Goal: Information Seeking & Learning: Learn about a topic

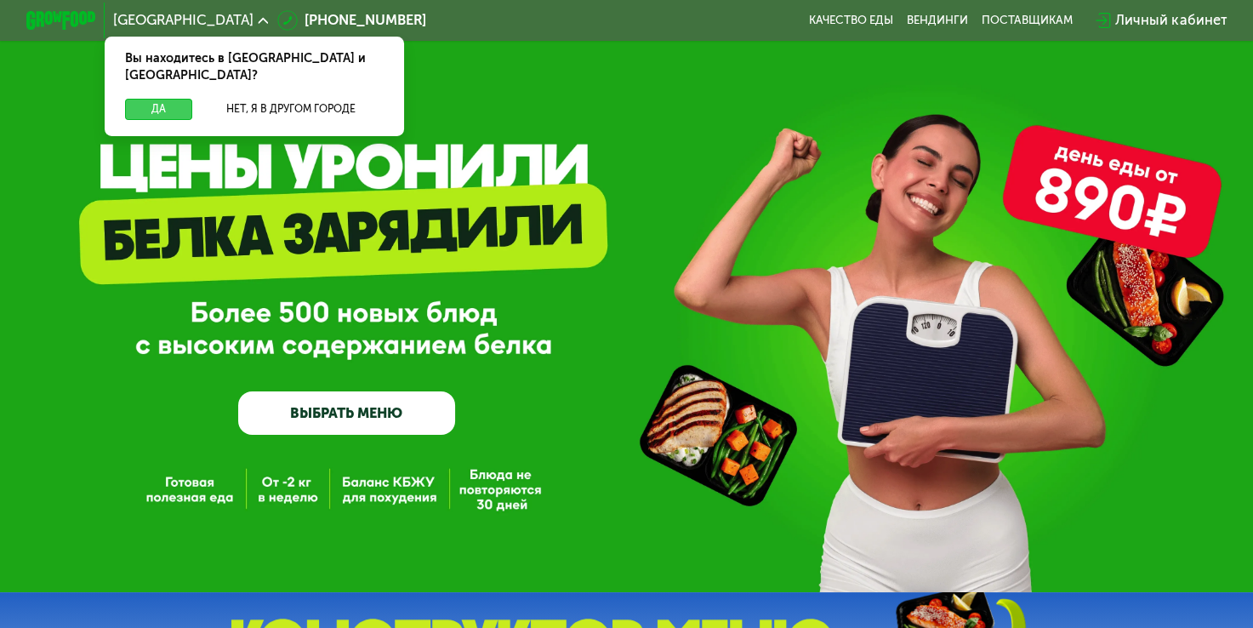
click at [150, 99] on button "Да" at bounding box center [158, 109] width 67 height 21
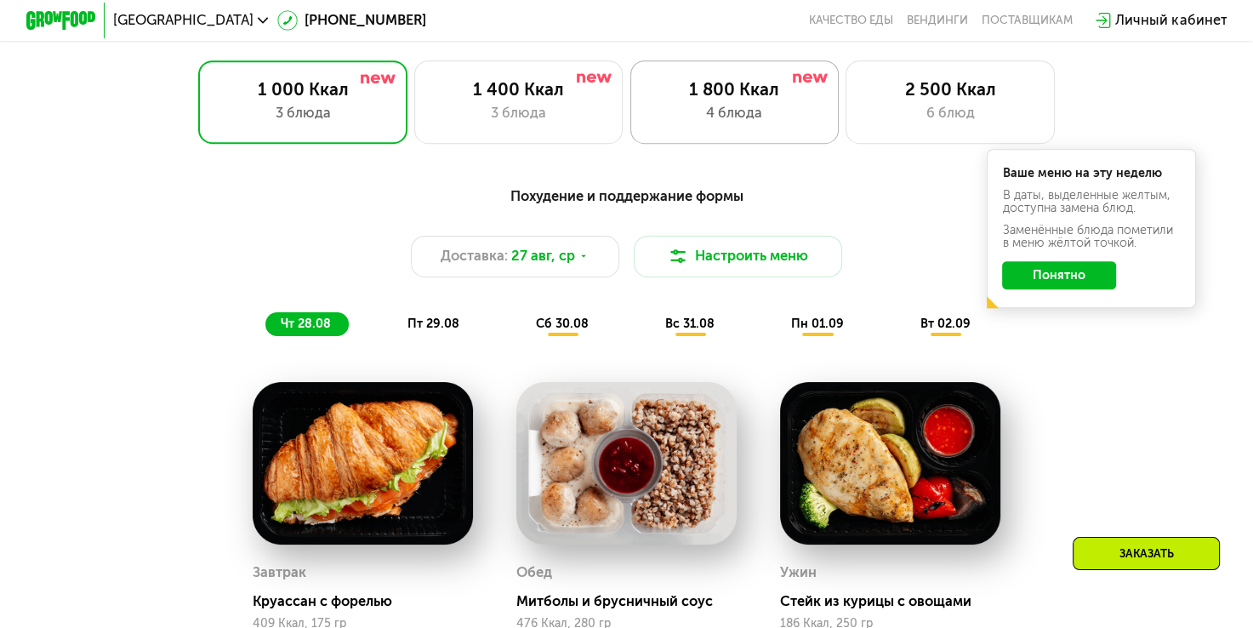
scroll to position [681, 0]
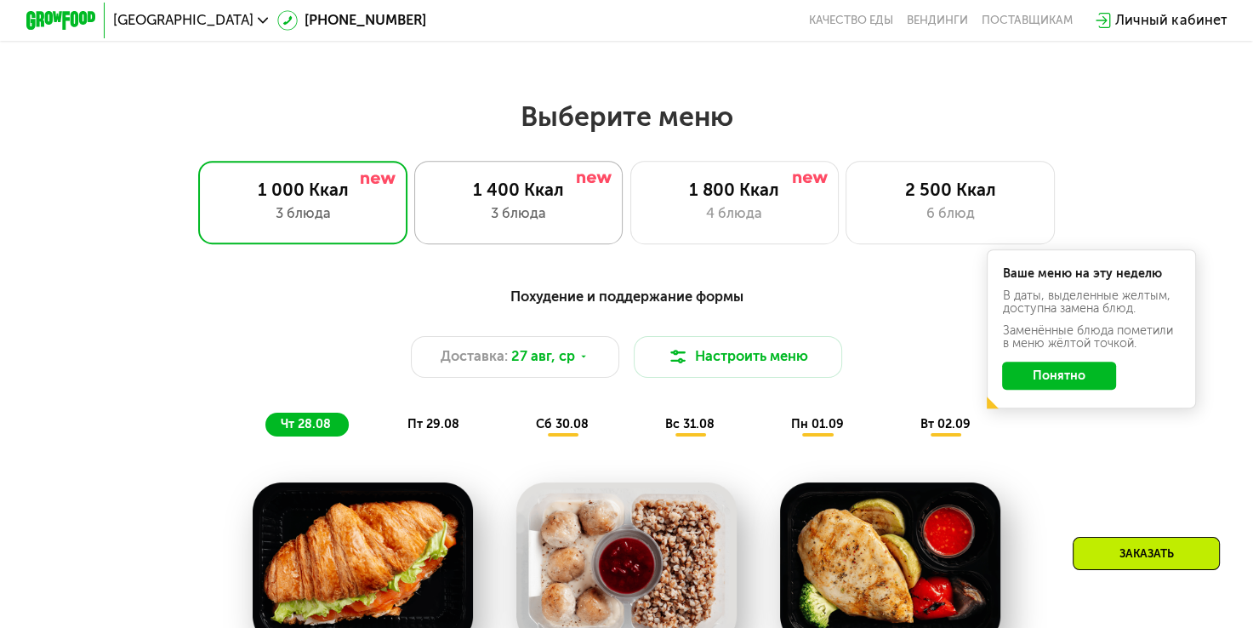
click at [551, 201] on div "1 400 Ккал" at bounding box center [518, 190] width 173 height 21
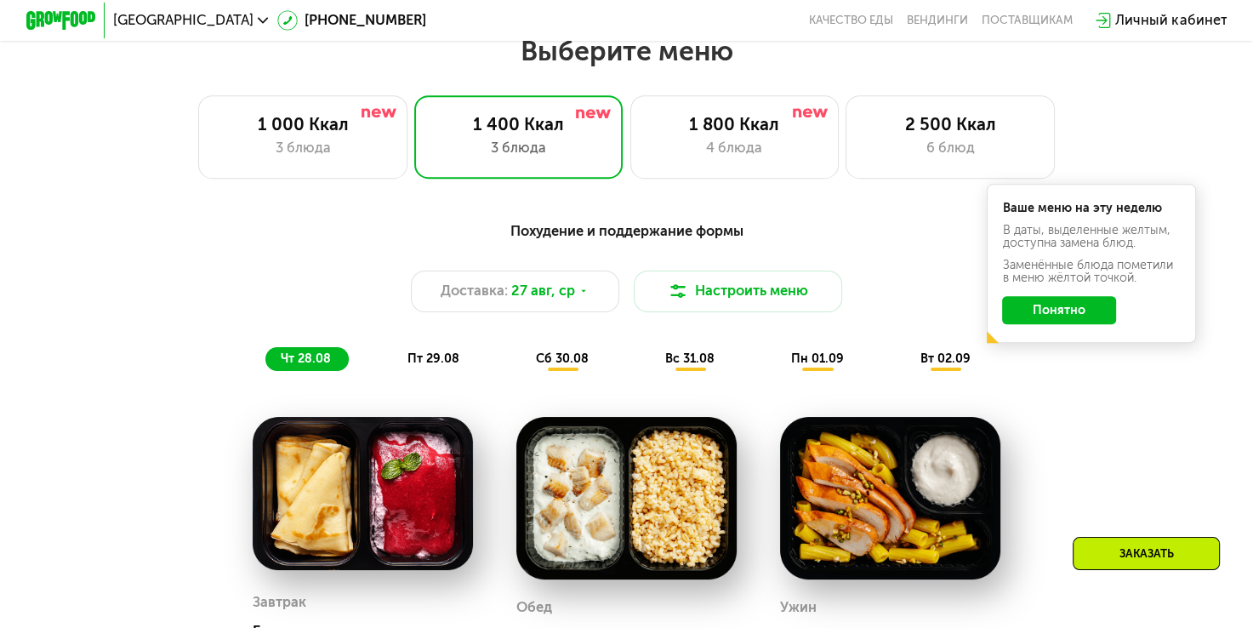
scroll to position [596, 0]
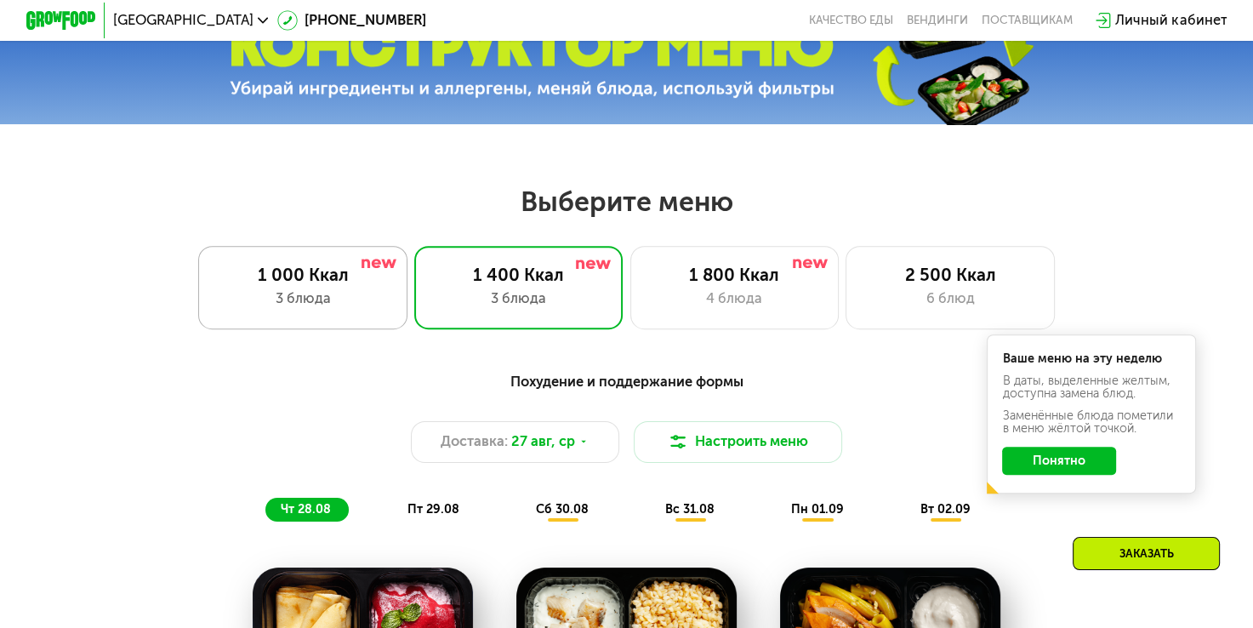
click at [311, 308] on div "3 блюда" at bounding box center [303, 298] width 173 height 21
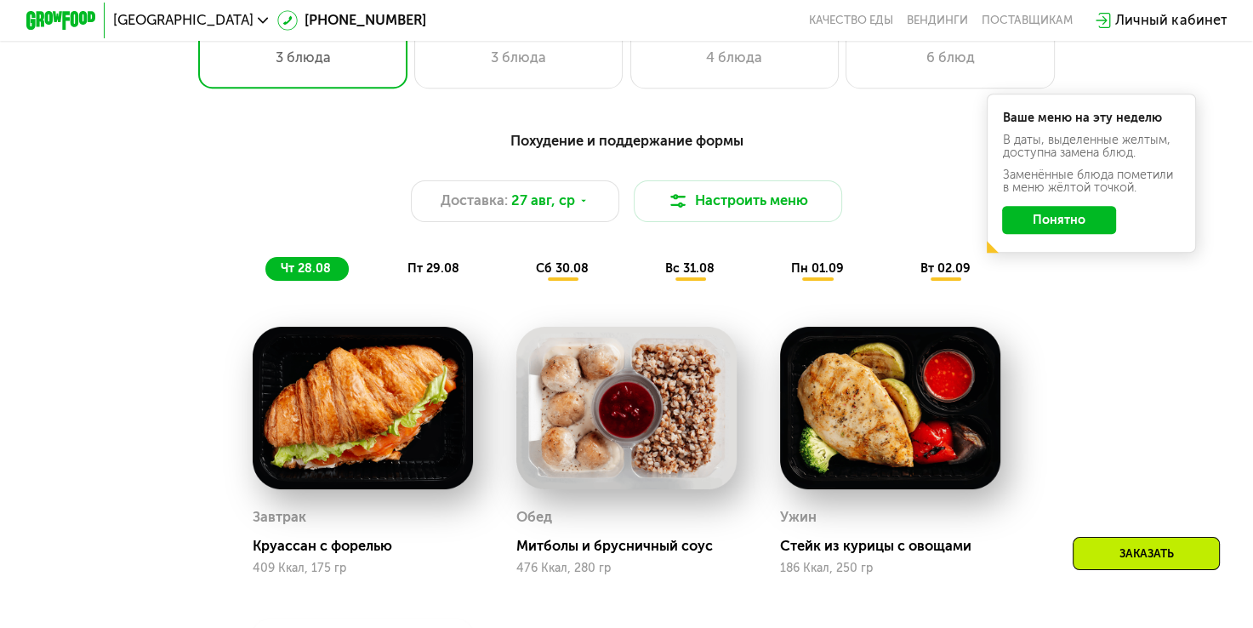
scroll to position [681, 0]
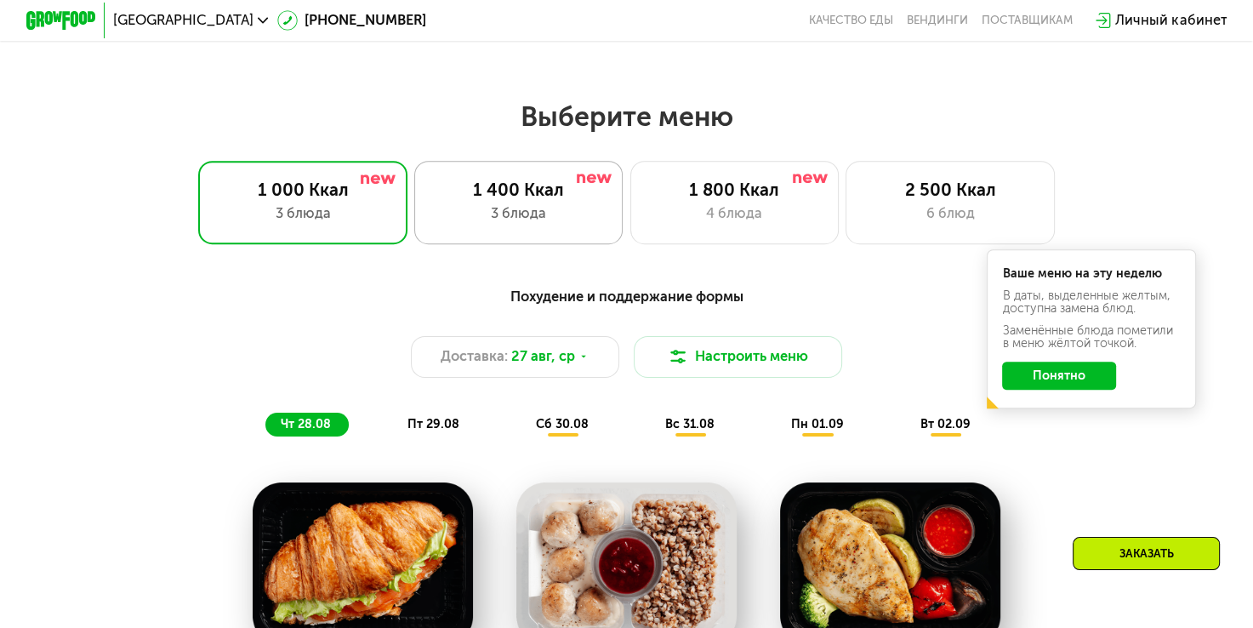
click at [517, 189] on div "1 400 Ккал" at bounding box center [518, 190] width 173 height 21
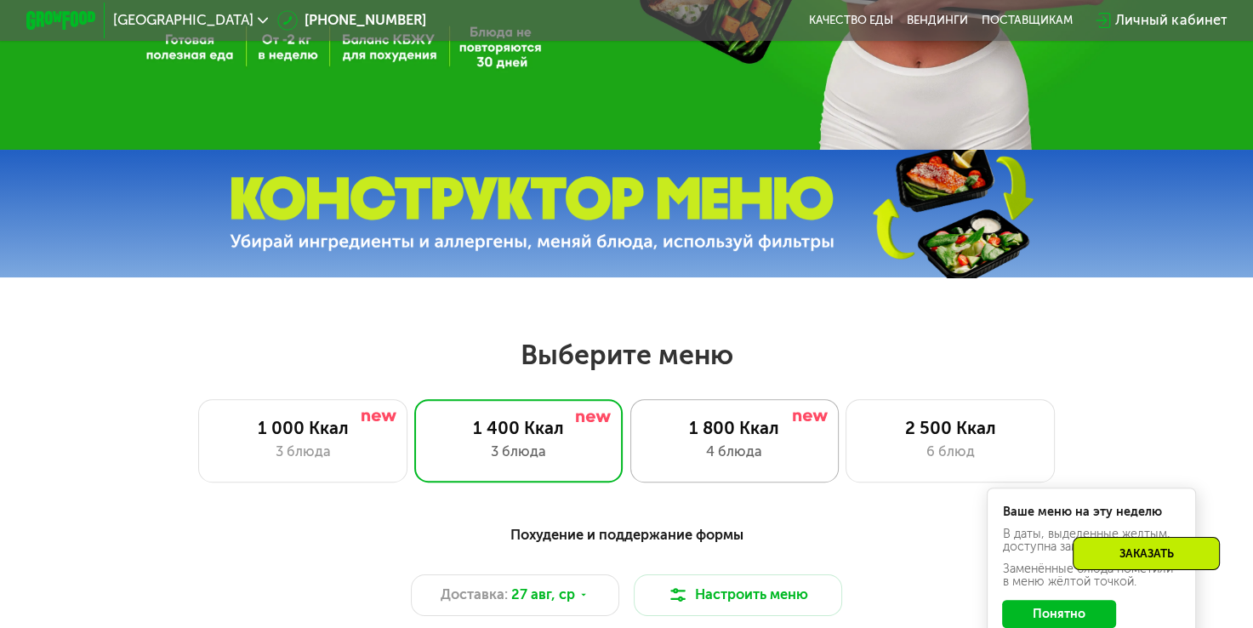
scroll to position [596, 0]
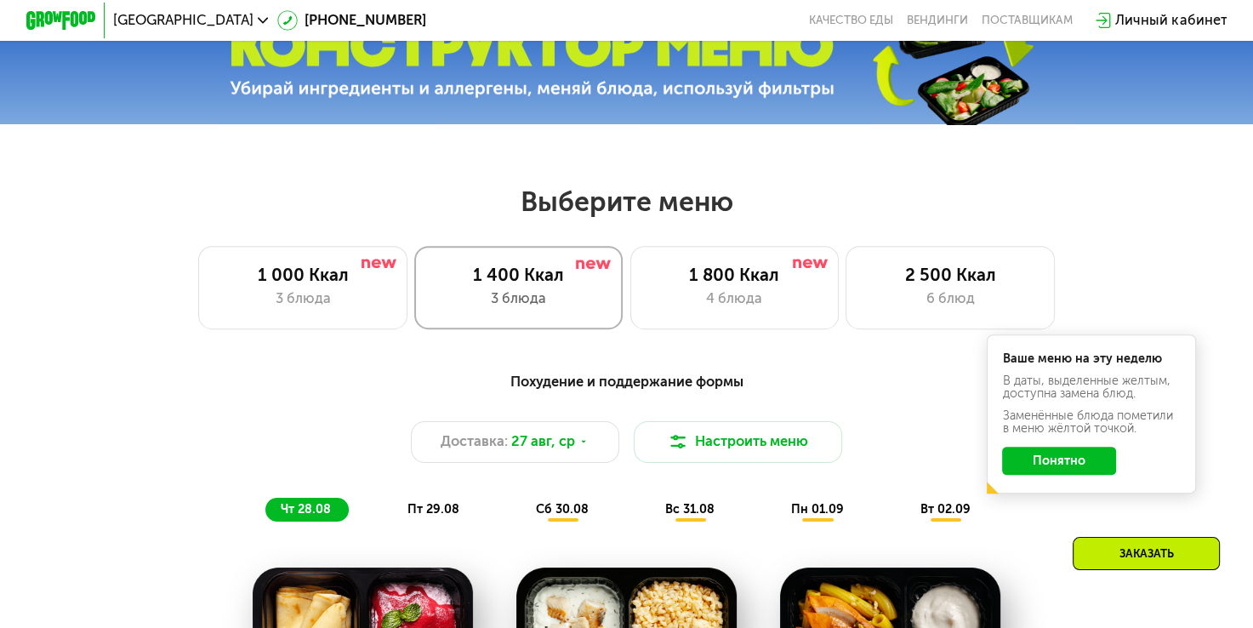
drag, startPoint x: 550, startPoint y: 298, endPoint x: 562, endPoint y: 290, distance: 14.9
click at [552, 296] on div "3 блюда" at bounding box center [518, 298] width 173 height 21
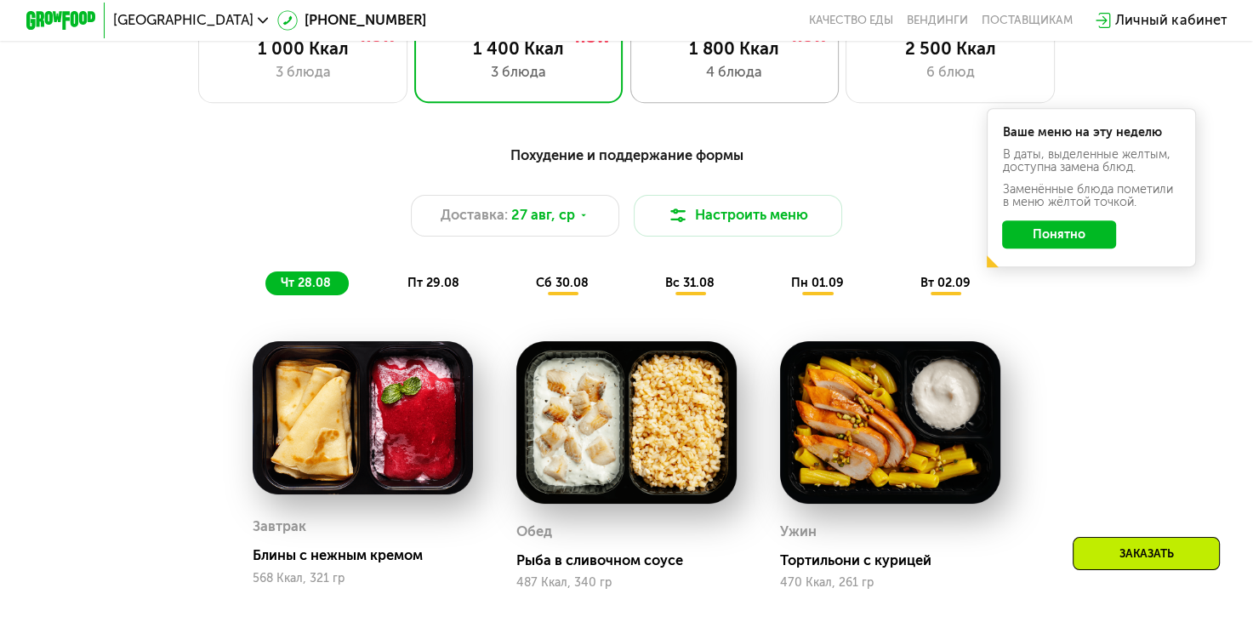
scroll to position [681, 0]
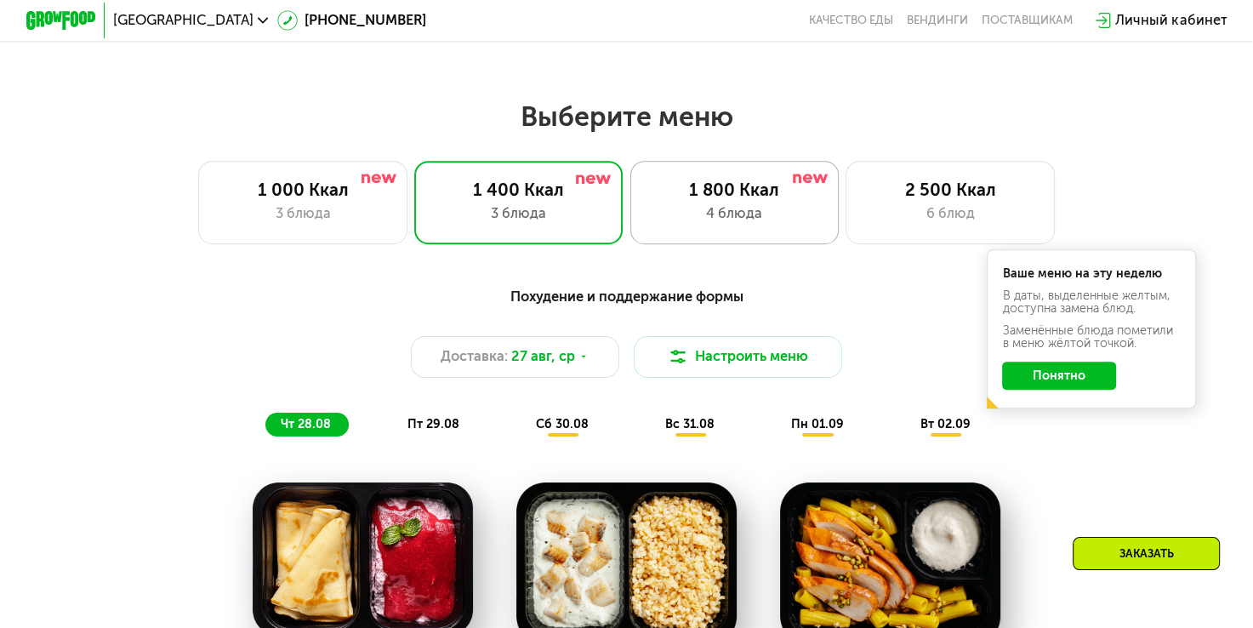
click at [745, 201] on div "1 800 Ккал" at bounding box center [734, 190] width 173 height 21
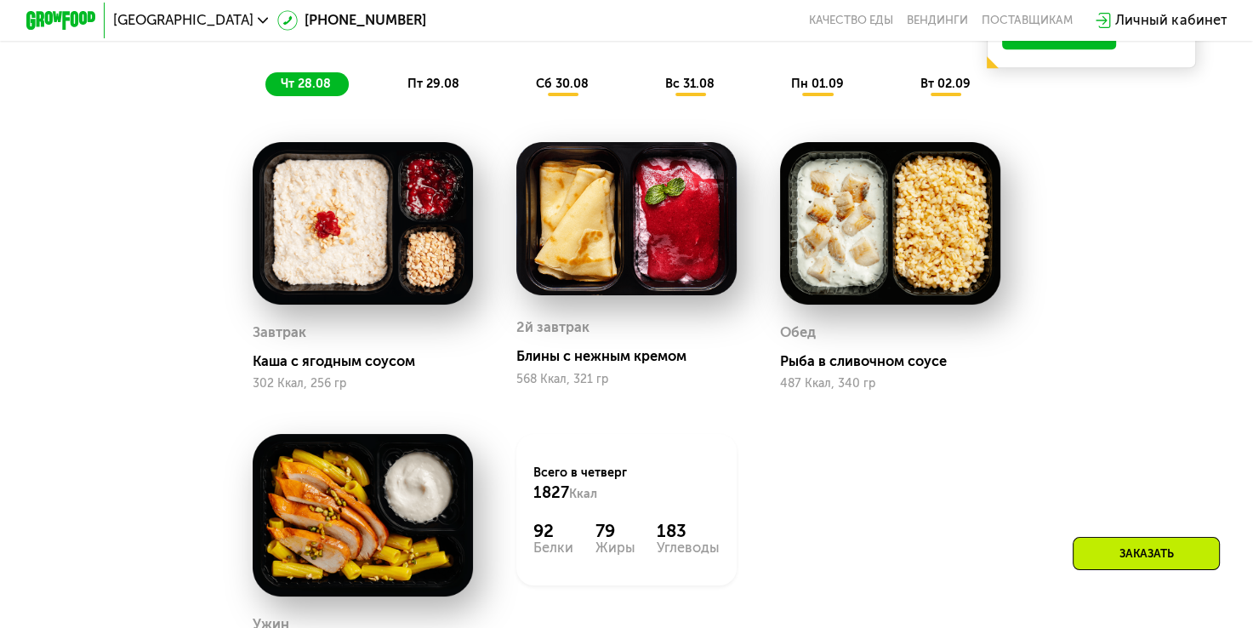
scroll to position [596, 0]
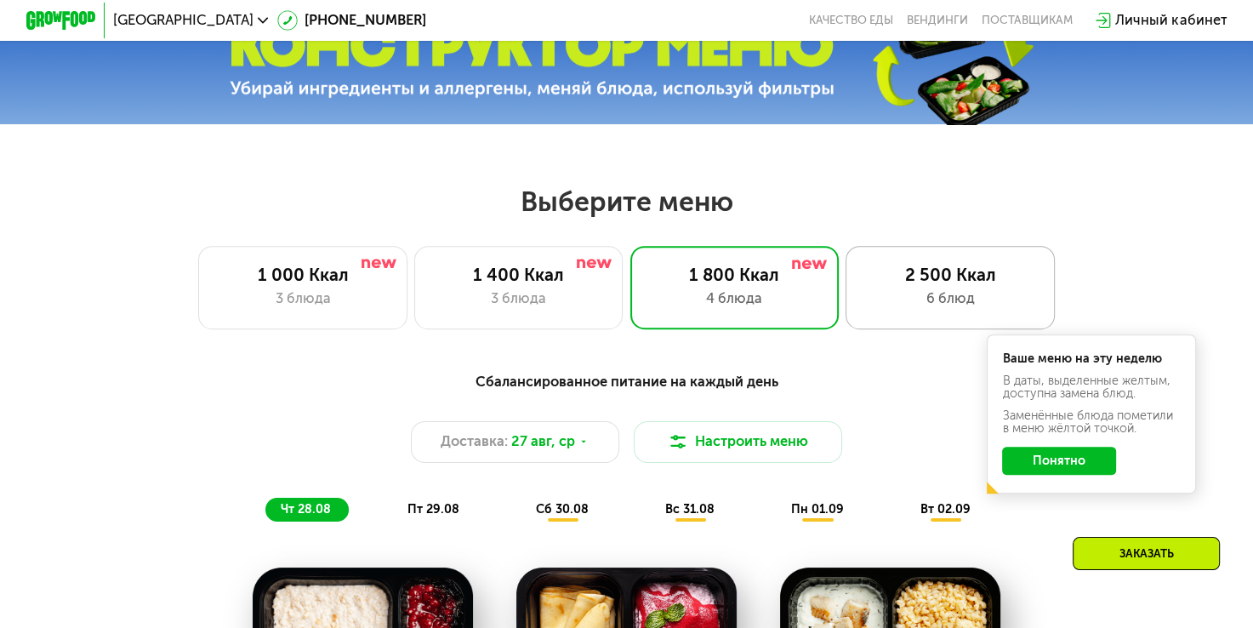
click at [970, 275] on div "2 500 Ккал" at bounding box center [951, 275] width 173 height 21
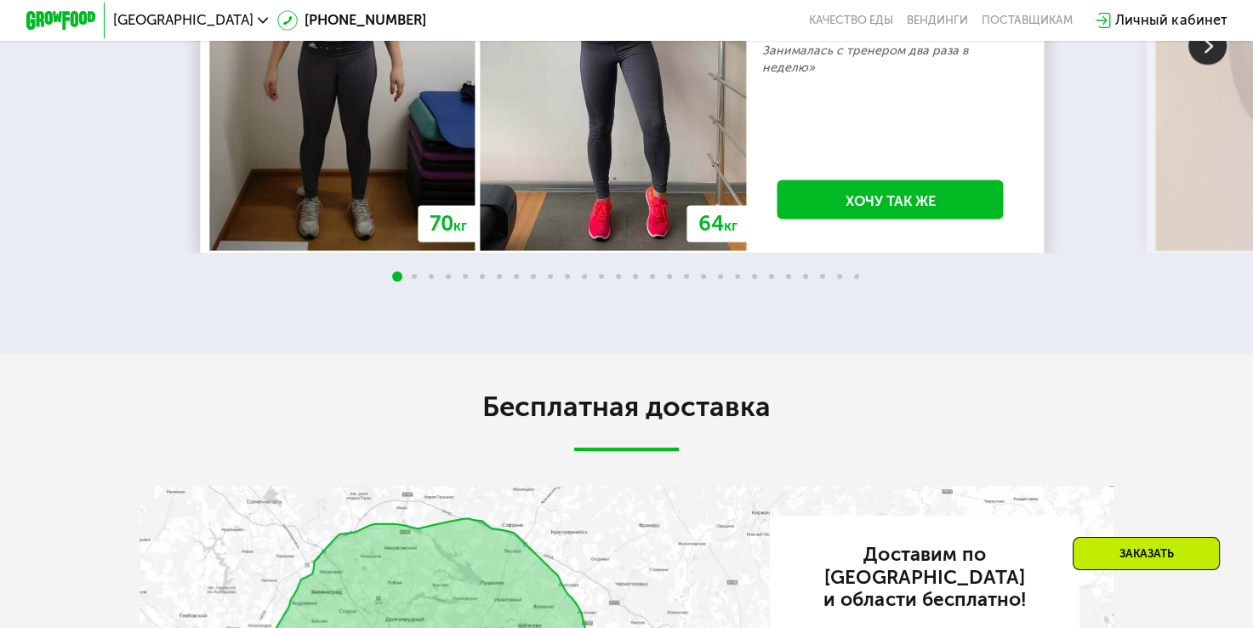
scroll to position [3233, 0]
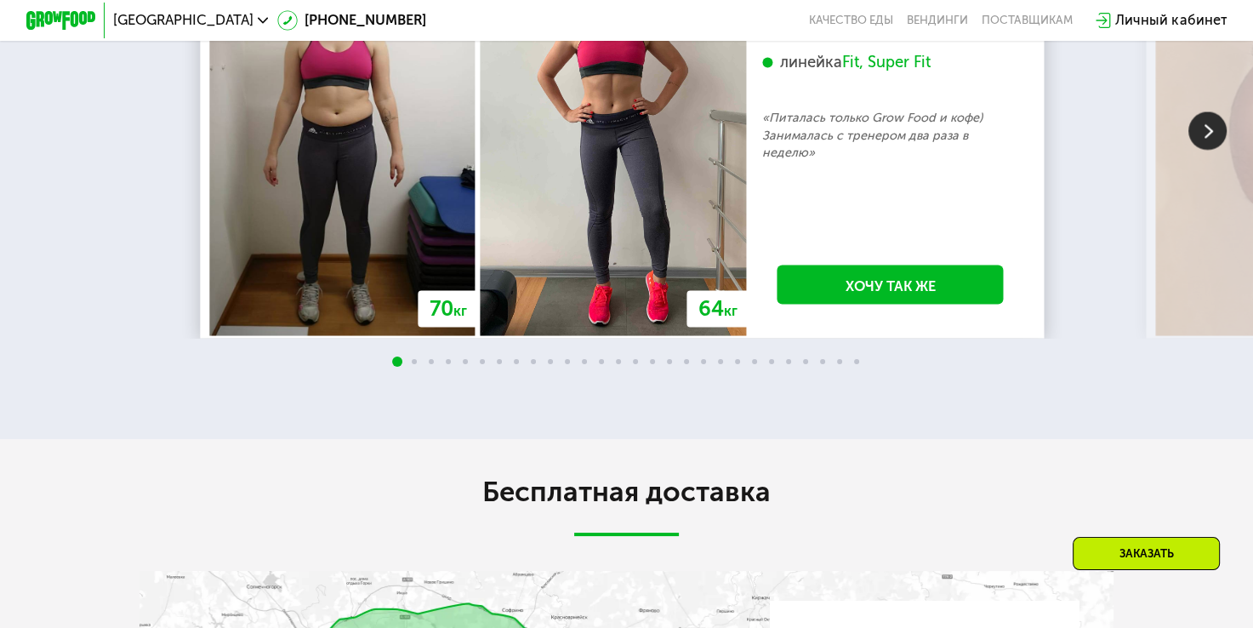
click at [1205, 151] on img at bounding box center [1208, 131] width 38 height 38
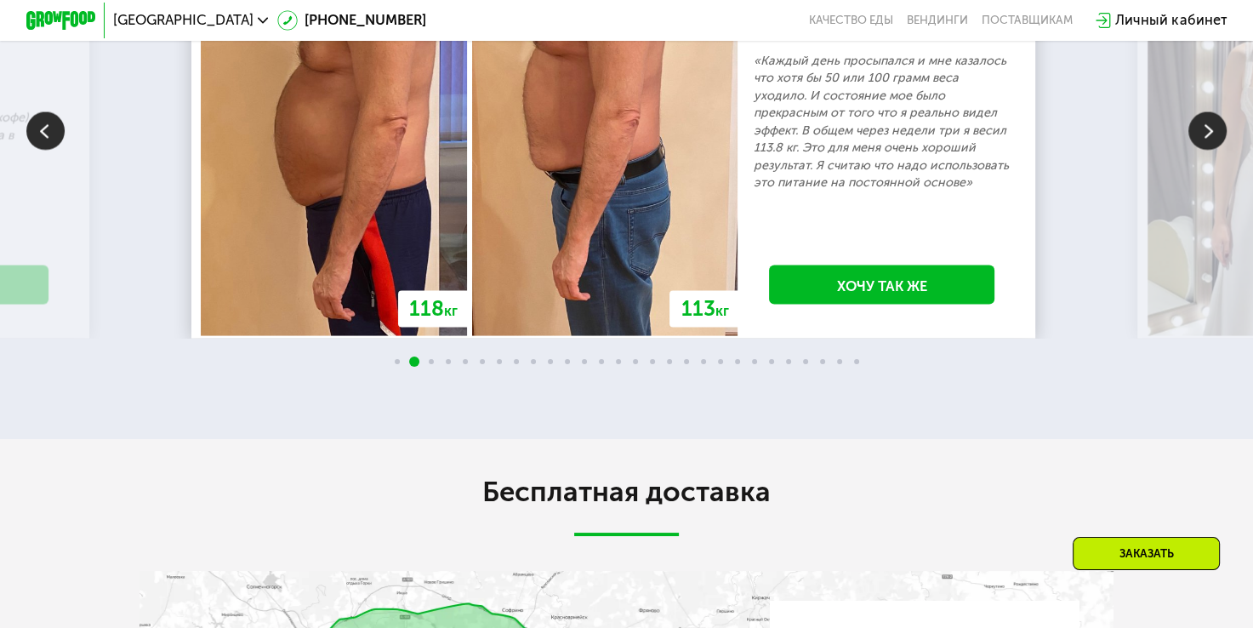
click at [1215, 151] on img at bounding box center [1208, 131] width 38 height 38
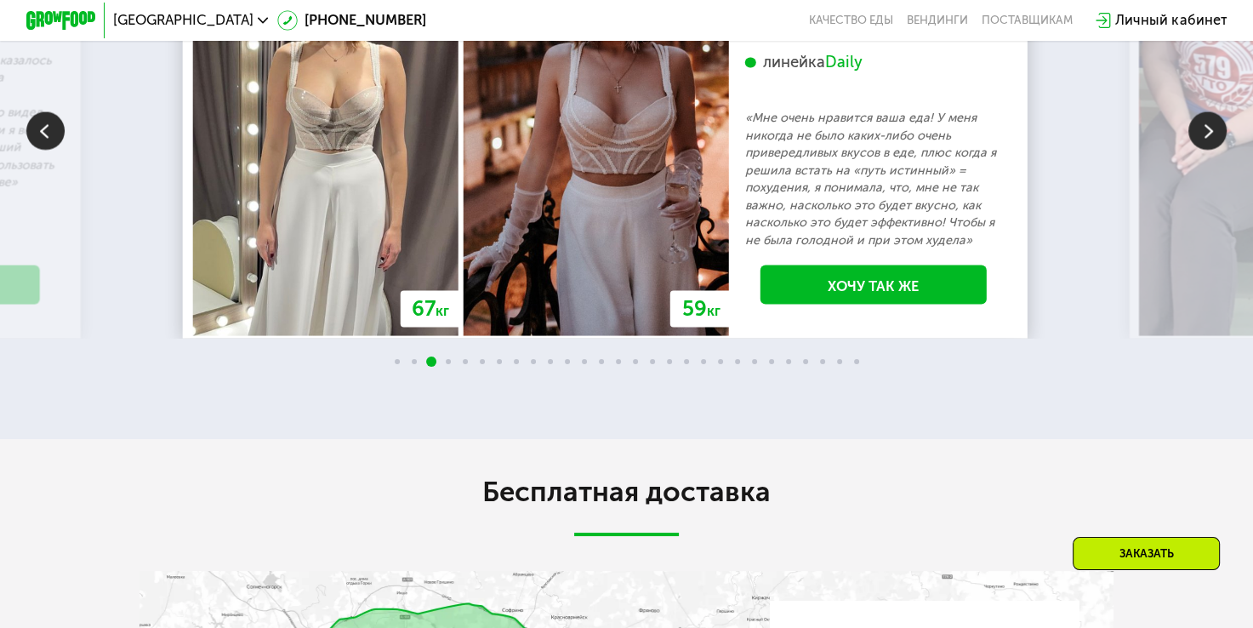
click at [1215, 151] on img at bounding box center [1208, 131] width 38 height 38
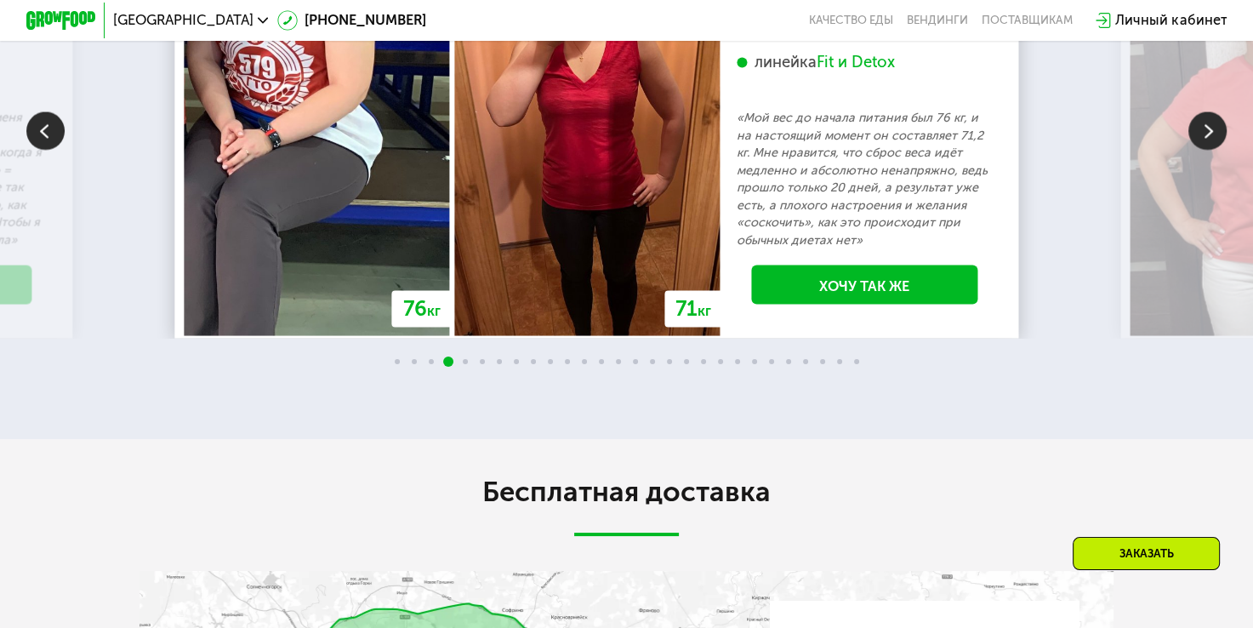
click at [1215, 151] on img at bounding box center [1208, 131] width 38 height 38
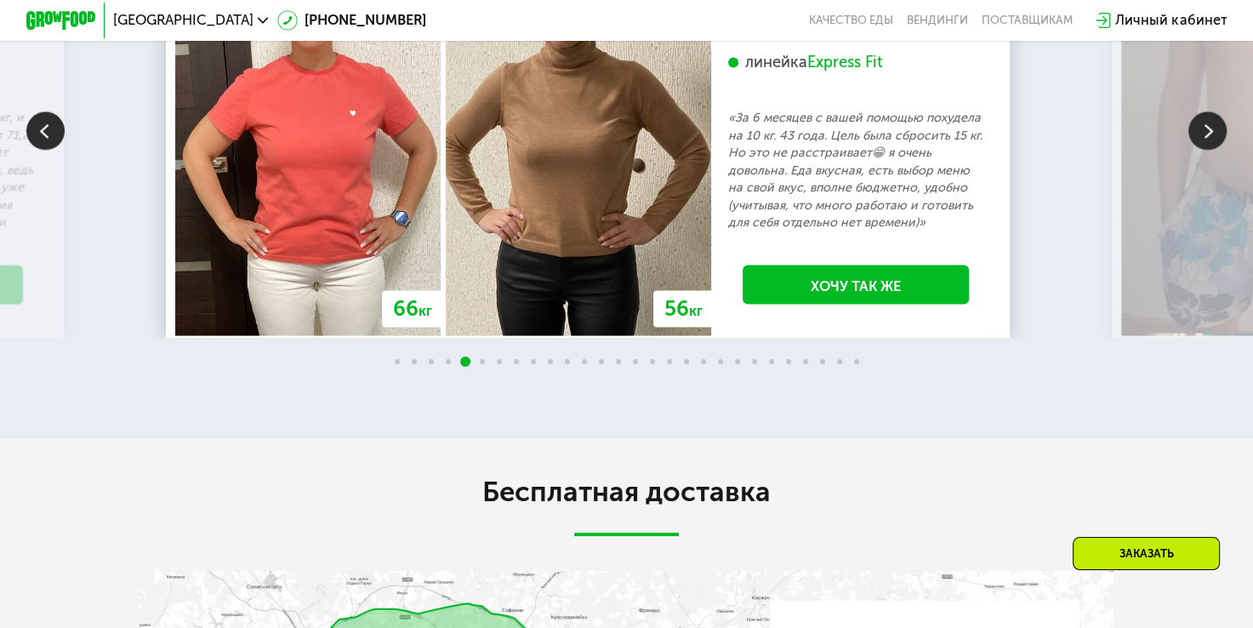
click at [1217, 151] on img at bounding box center [1208, 131] width 38 height 38
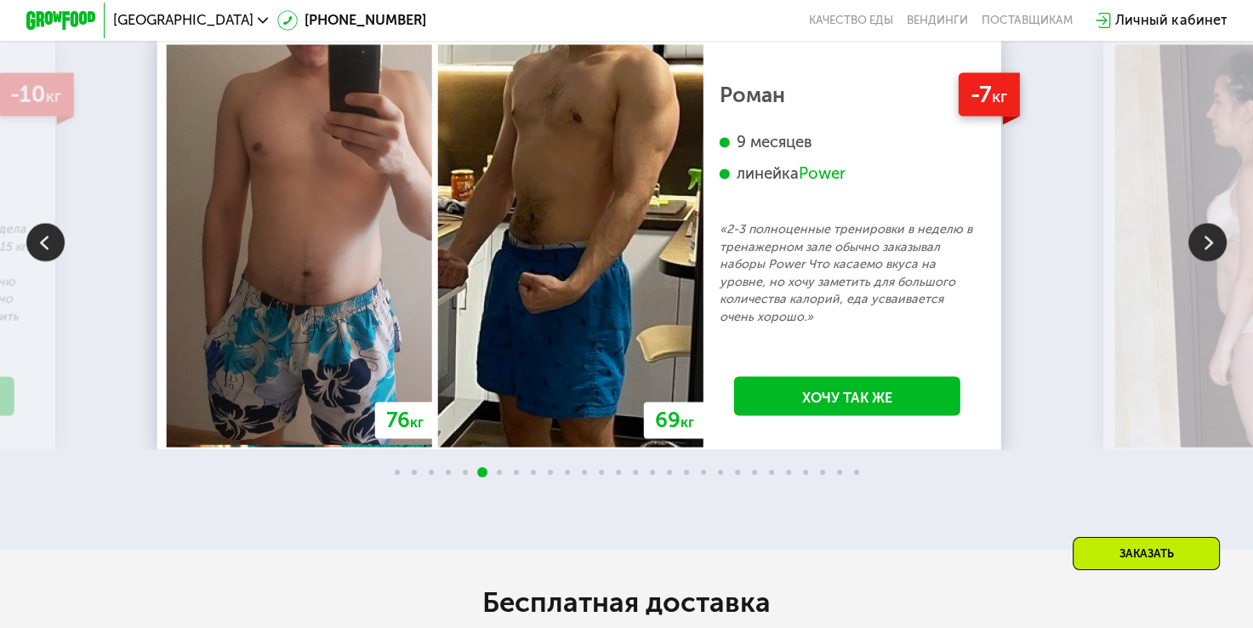
scroll to position [3319, 0]
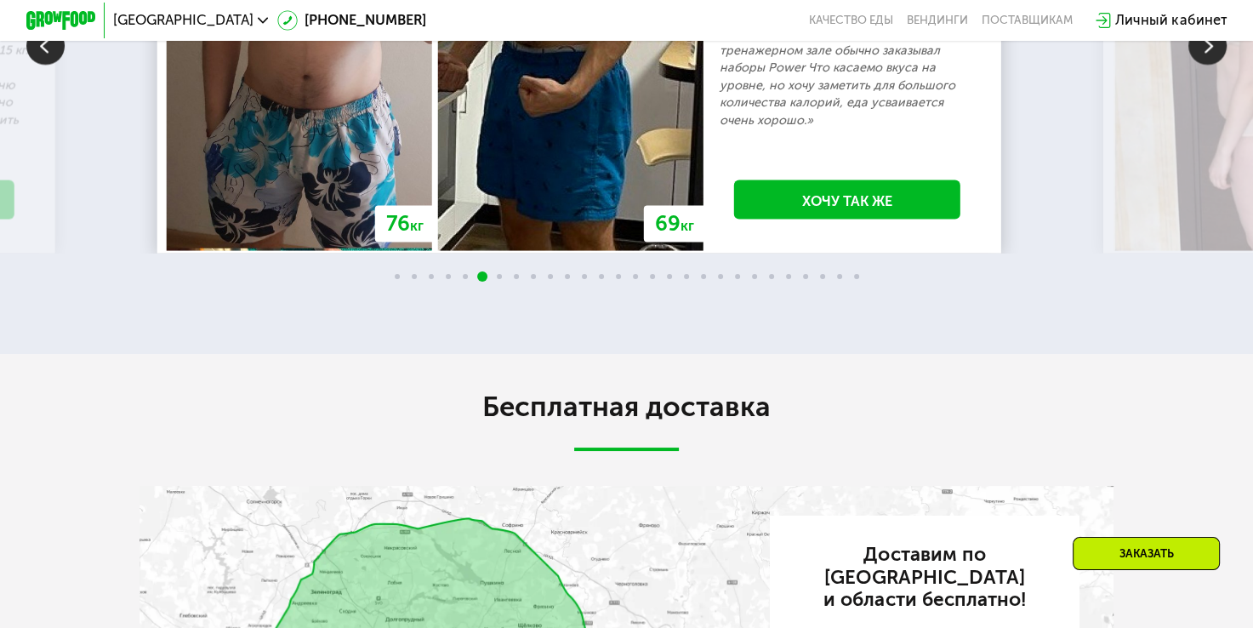
click at [1226, 66] on img at bounding box center [1208, 46] width 38 height 38
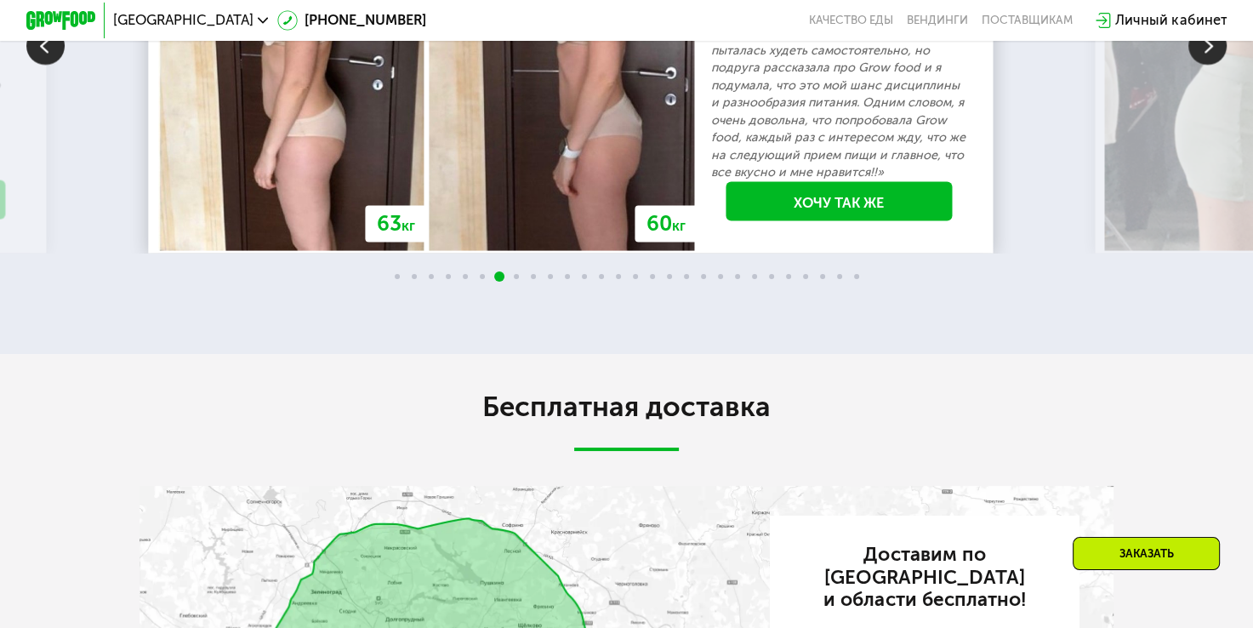
click at [1212, 66] on img at bounding box center [1208, 46] width 38 height 38
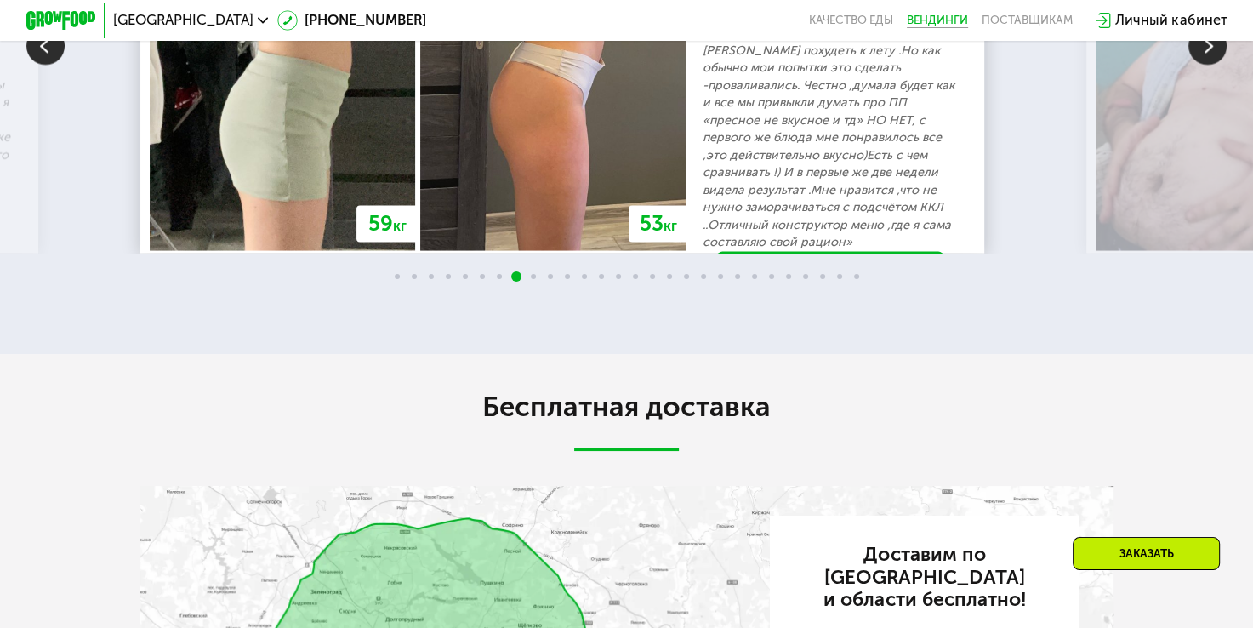
click at [940, 26] on link "Вендинги" at bounding box center [937, 21] width 61 height 14
